Goal: Information Seeking & Learning: Learn about a topic

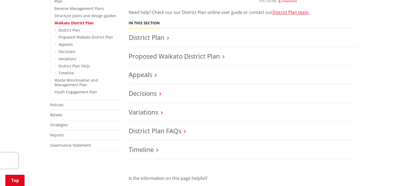
scroll to position [217, 0]
click at [143, 94] on link "Decisions" at bounding box center [143, 92] width 28 height 9
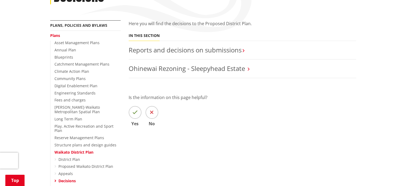
scroll to position [84, 0]
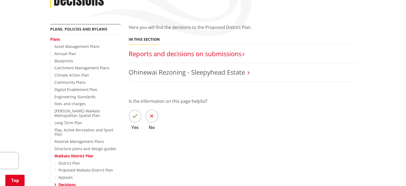
click at [168, 56] on link "Reports and decisions on submissions​" at bounding box center [185, 53] width 113 height 9
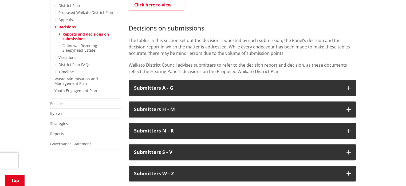
scroll to position [245, 0]
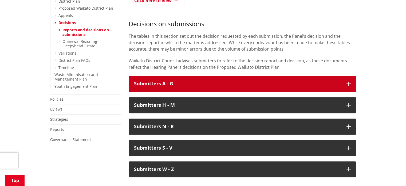
click at [168, 76] on button "Submitters A - G" at bounding box center [242, 84] width 227 height 16
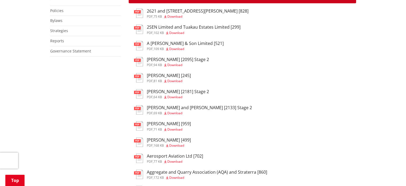
scroll to position [334, 0]
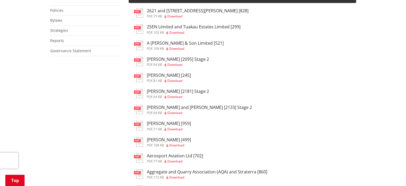
click at [170, 153] on h3 "Aerosport Aviation Ltd [702]" at bounding box center [175, 155] width 56 height 5
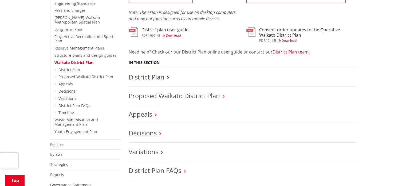
scroll to position [177, 0]
click at [170, 97] on link "Proposed Waikato District Plan" at bounding box center [174, 95] width 91 height 9
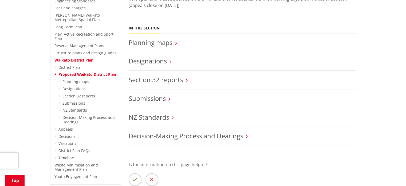
scroll to position [252, 0]
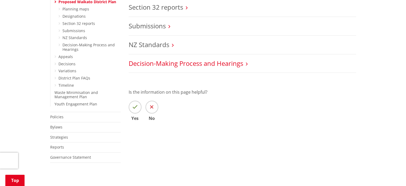
click at [157, 64] on link "Decision-Making Process and Hearings" at bounding box center [186, 63] width 115 height 9
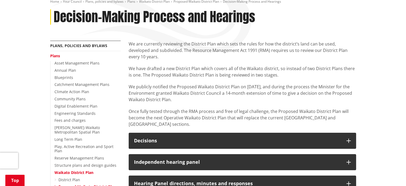
scroll to position [69, 0]
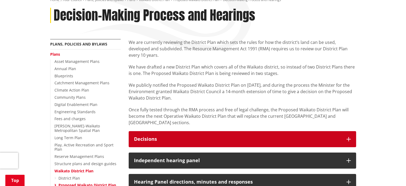
click at [149, 136] on h3 "Decisions" at bounding box center [237, 138] width 207 height 5
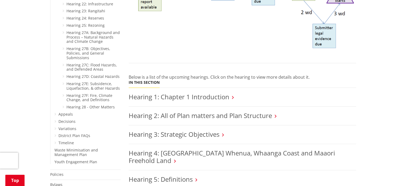
scroll to position [545, 0]
click at [60, 118] on link "Decisions" at bounding box center [66, 120] width 17 height 5
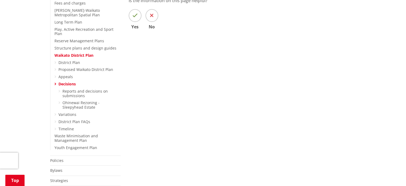
scroll to position [185, 0]
click at [77, 59] on link "District Plan" at bounding box center [69, 61] width 22 height 5
